Goal: Navigation & Orientation: Go to known website

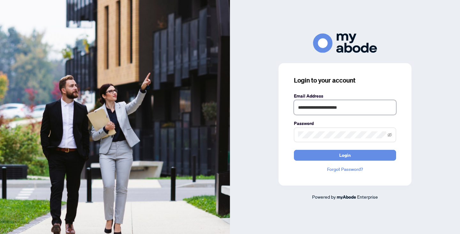
click at [357, 109] on input "**********" at bounding box center [345, 107] width 102 height 15
type input "**********"
click at [364, 152] on button "Login" at bounding box center [345, 155] width 102 height 11
